Goal: Task Accomplishment & Management: Manage account settings

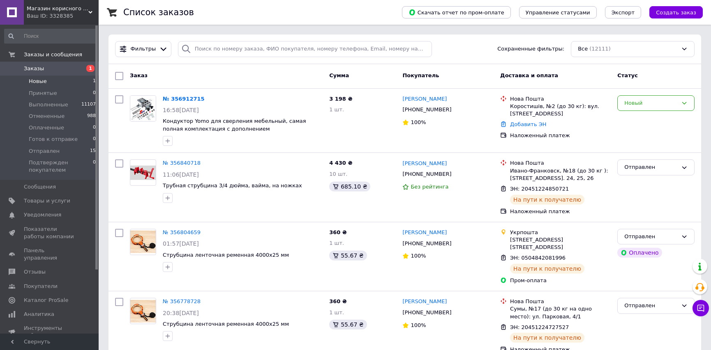
click at [42, 83] on span "Новые" at bounding box center [38, 81] width 18 height 7
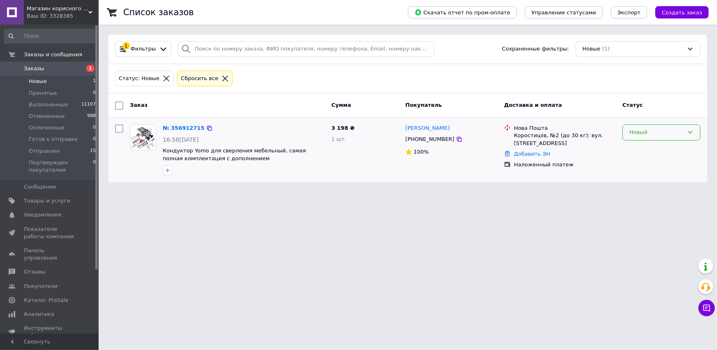
click at [638, 126] on div "Новый" at bounding box center [662, 133] width 78 height 16
click at [637, 148] on li "Принят" at bounding box center [661, 149] width 77 height 15
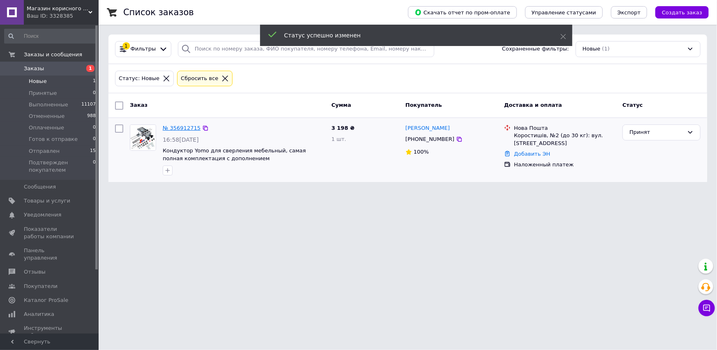
click at [178, 128] on link "№ 356912715" at bounding box center [182, 128] width 38 height 6
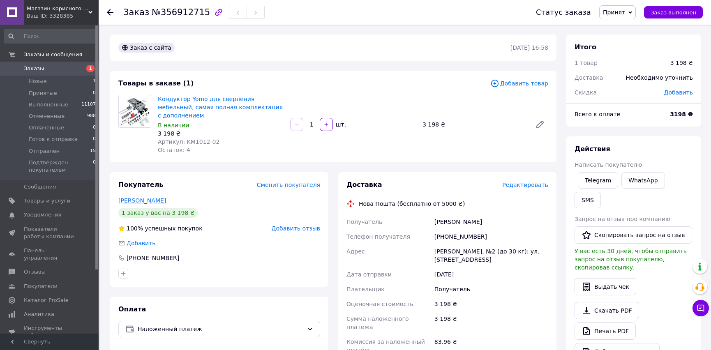
click at [137, 204] on link "[PERSON_NAME]" at bounding box center [142, 200] width 48 height 7
click at [137, 222] on html "Магазин корисного інструменту APtools Ваш ID: 3328385 Сайт Магазин корисного ін…" at bounding box center [355, 289] width 711 height 578
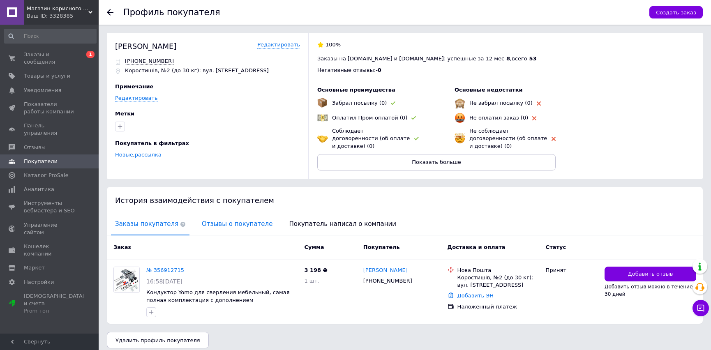
scroll to position [1, 0]
click at [203, 213] on span "Отзывы о покупателе" at bounding box center [237, 223] width 79 height 21
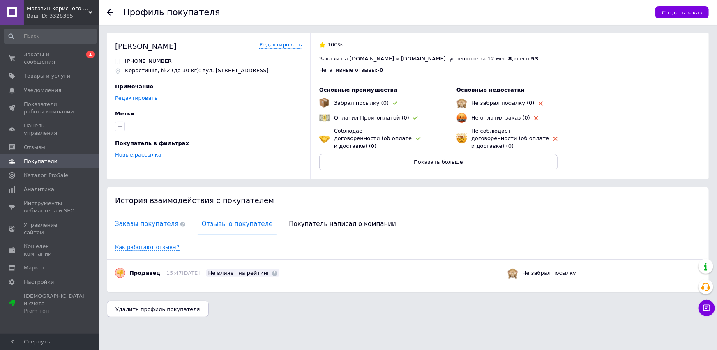
click at [137, 217] on span "Заказы покупателя" at bounding box center [150, 224] width 79 height 21
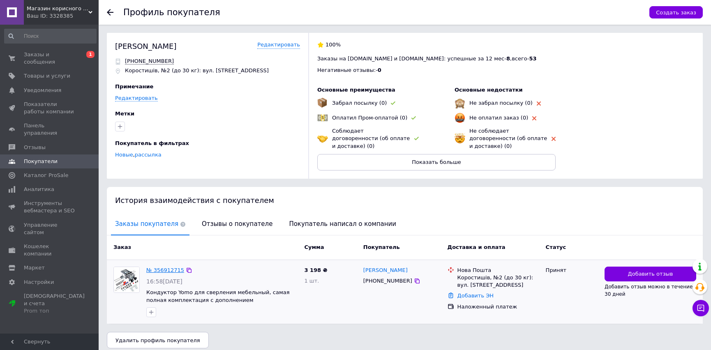
click at [156, 267] on link "№ 356912715" at bounding box center [165, 270] width 38 height 6
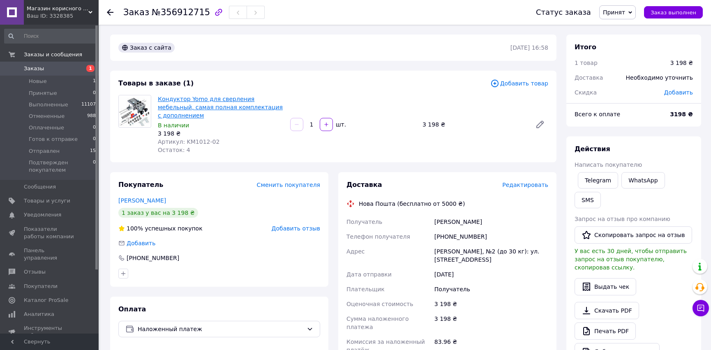
click at [186, 103] on link "Кондуктор Yomo для сверления мебельный, самая полная комплектация с дополнением" at bounding box center [220, 107] width 125 height 23
click at [700, 308] on icon at bounding box center [701, 308] width 7 height 7
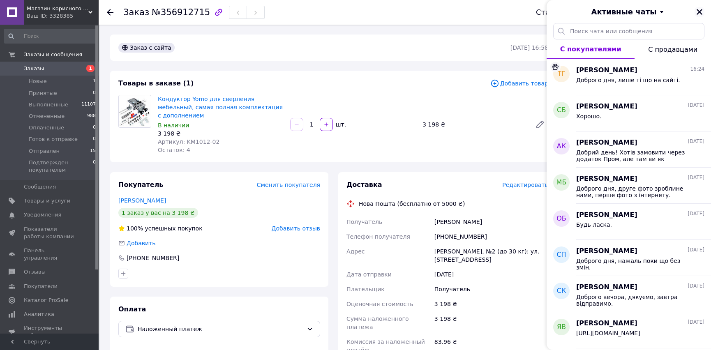
click at [700, 12] on icon "Закрыть" at bounding box center [699, 11] width 7 height 7
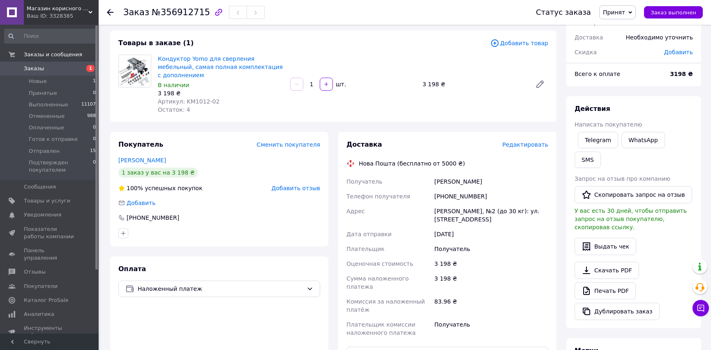
scroll to position [37, 0]
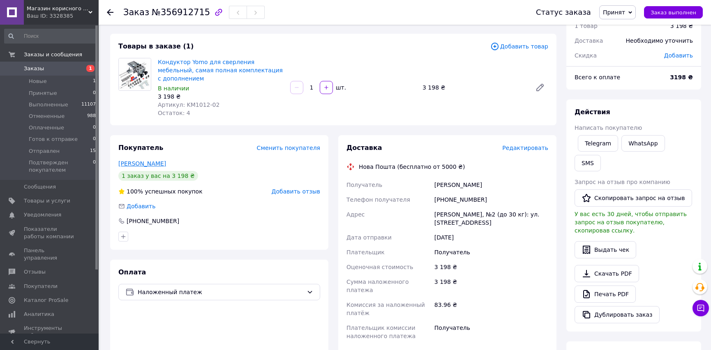
click at [142, 167] on link "[PERSON_NAME]" at bounding box center [142, 163] width 48 height 7
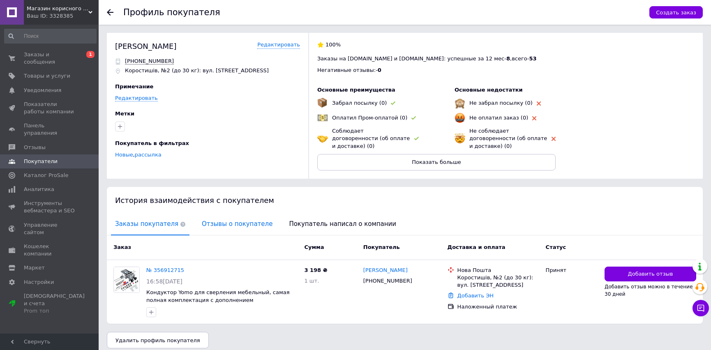
click at [206, 217] on span "Отзывы о покупателе" at bounding box center [237, 224] width 79 height 21
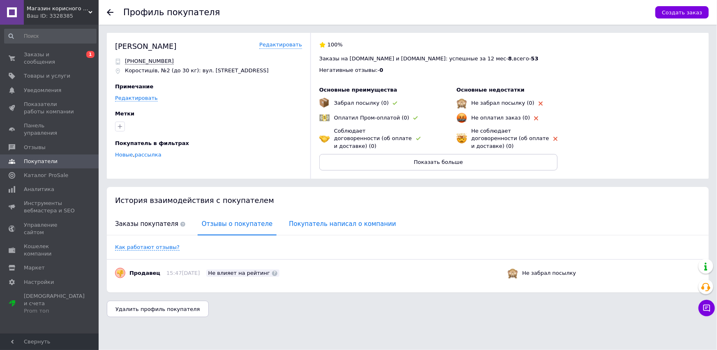
click at [309, 215] on span "Покупатель написал о компании" at bounding box center [343, 224] width 116 height 21
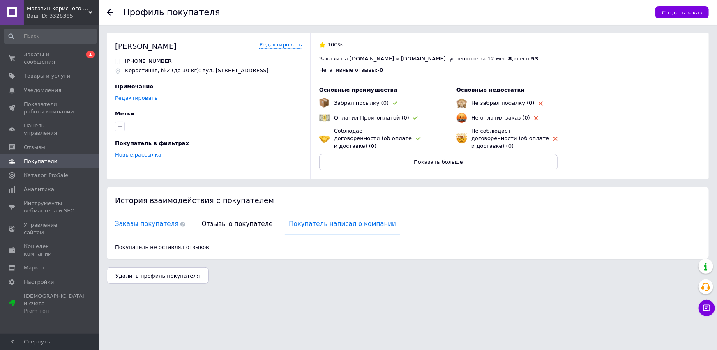
click at [141, 214] on span "Заказы покупателя" at bounding box center [150, 224] width 79 height 21
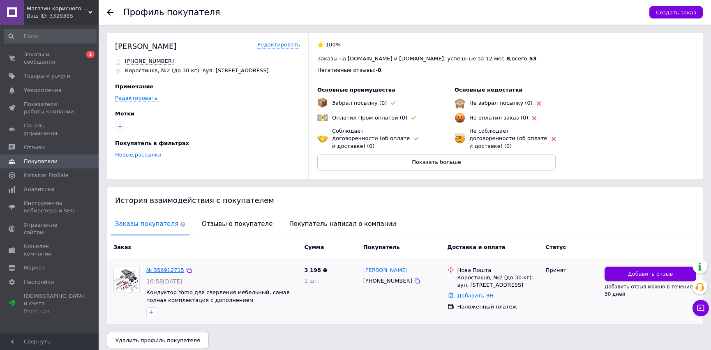
click at [162, 267] on link "№ 356912715" at bounding box center [165, 270] width 38 height 6
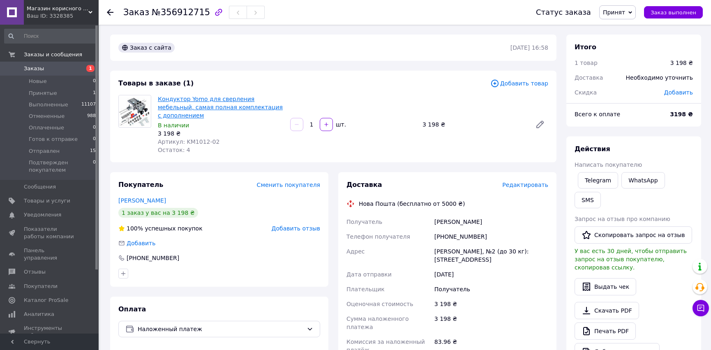
click at [194, 104] on link "Кондуктор Yomo для сверления мебельный, самая полная комплектация с дополнением" at bounding box center [220, 107] width 125 height 23
click at [479, 156] on div "Кондуктор Yomo для сверления мебельный, самая полная комплектация с дополнением…" at bounding box center [353, 124] width 397 height 62
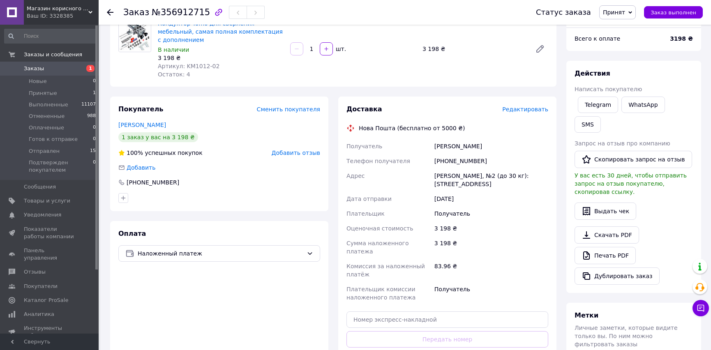
scroll to position [74, 0]
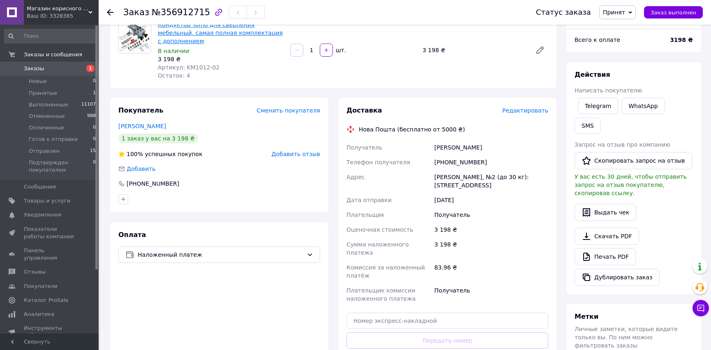
click at [190, 29] on link "Кондуктор Yomo для сверления мебельный, самая полная комплектация с дополнением" at bounding box center [220, 32] width 125 height 23
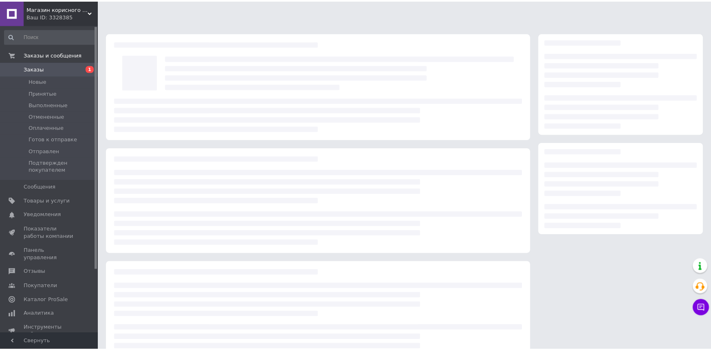
scroll to position [25, 0]
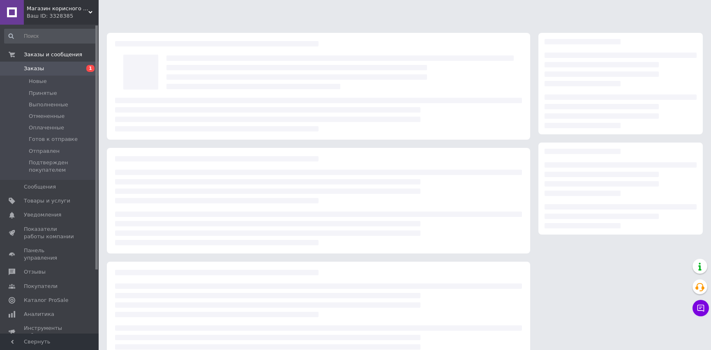
scroll to position [25, 0]
